Goal: Task Accomplishment & Management: Use online tool/utility

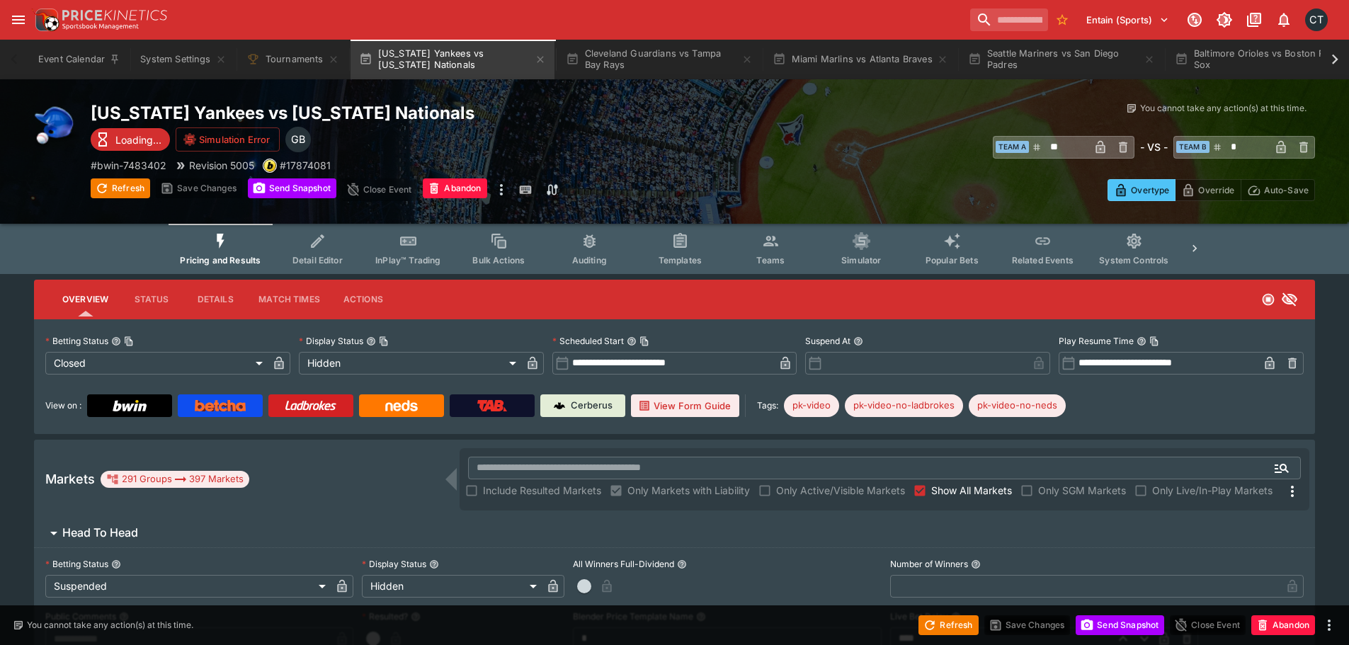
type input "**********"
type input "******"
type input "**********"
type input "*"
